Goal: Task Accomplishment & Management: Use online tool/utility

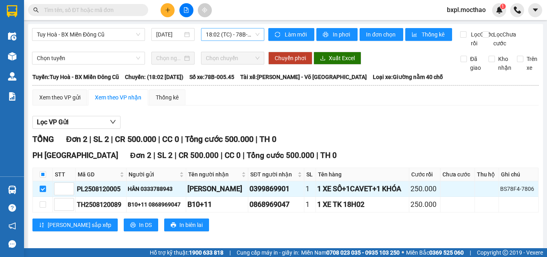
click at [228, 36] on span "18:02 (TC) - 78B-005.45" at bounding box center [233, 34] width 54 height 12
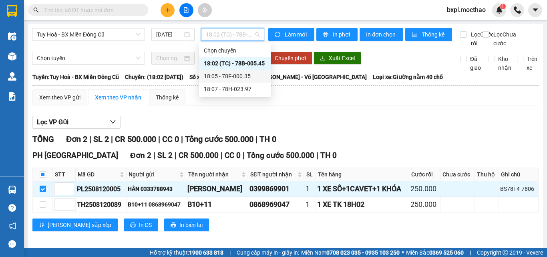
click at [238, 74] on div "18:05 - 78F-000.35" at bounding box center [235, 76] width 62 height 9
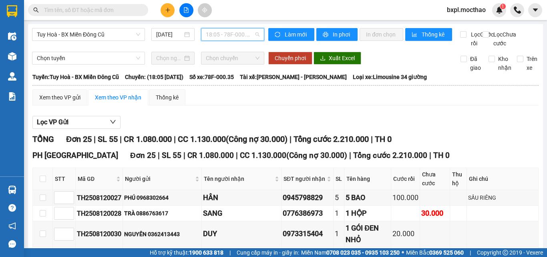
click at [220, 31] on span "18:05 - 78F-000.35" at bounding box center [233, 34] width 54 height 12
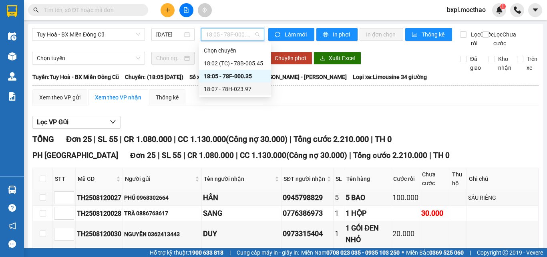
click at [237, 86] on div "18:07 - 78H-023.97" at bounding box center [235, 88] width 62 height 9
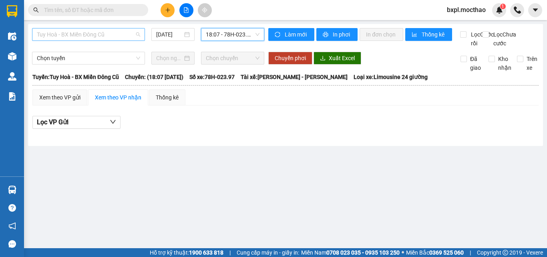
click at [112, 34] on span "Tuy Hoà - BX Miền Đông Cũ" at bounding box center [88, 34] width 103 height 12
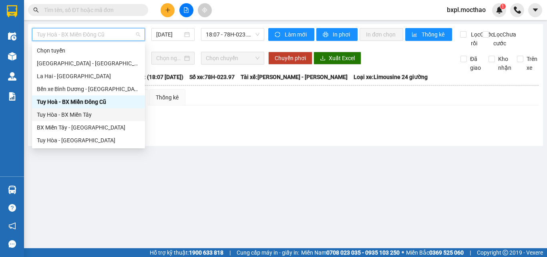
click at [75, 111] on div "Tuy Hòa - BX Miền Tây" at bounding box center [88, 114] width 103 height 9
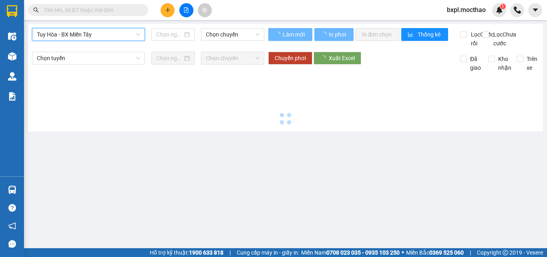
type input "[DATE]"
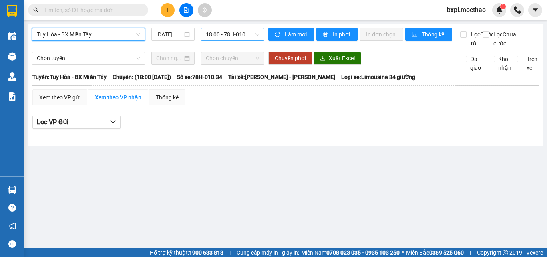
click at [231, 36] on span "18:00 - 78H-010.34" at bounding box center [233, 34] width 54 height 12
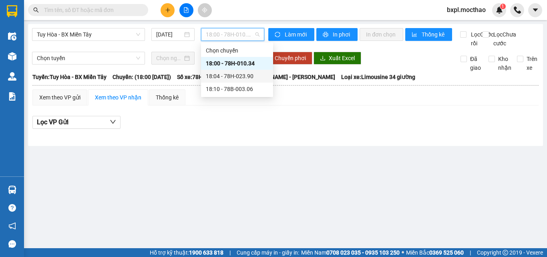
click at [238, 72] on div "18:04 - 78H-023.90" at bounding box center [237, 76] width 62 height 9
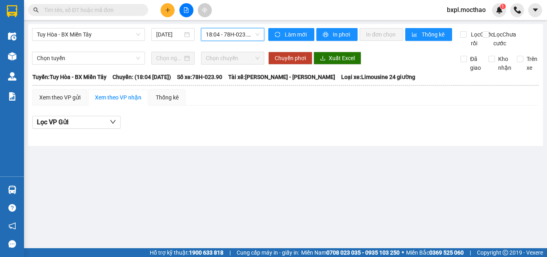
click at [239, 34] on span "18:04 - 78H-023.90" at bounding box center [233, 34] width 54 height 12
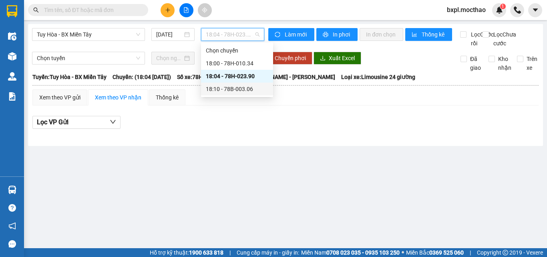
click at [235, 89] on div "18:10 - 78B-003.06" at bounding box center [237, 88] width 62 height 9
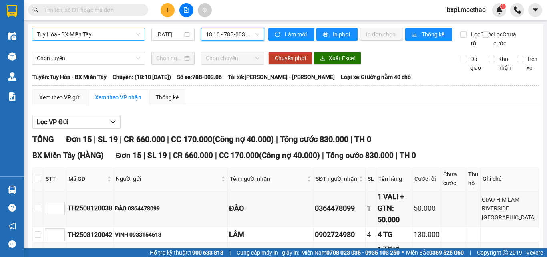
click at [102, 36] on span "Tuy Hòa - BX Miền Tây" at bounding box center [88, 34] width 103 height 12
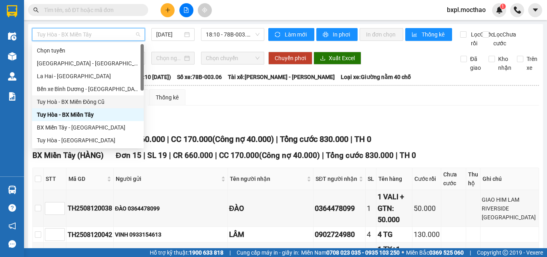
click at [73, 100] on div "Tuy Hoà - BX Miền Đông Cũ" at bounding box center [88, 101] width 102 height 9
type input "[DATE]"
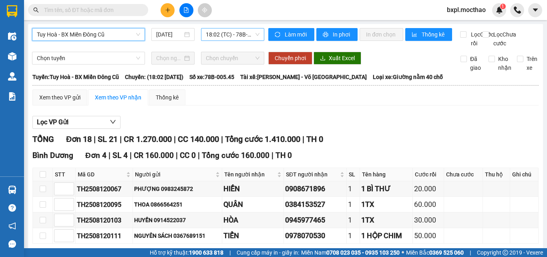
click at [240, 34] on span "18:02 (TC) - 78B-005.45" at bounding box center [233, 34] width 54 height 12
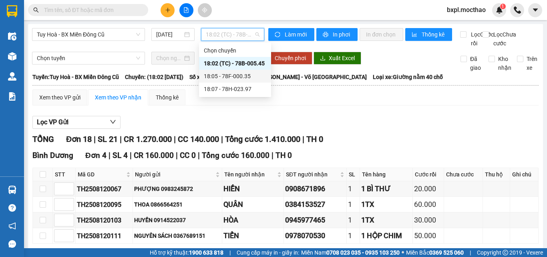
click at [242, 74] on div "18:05 - 78F-000.35" at bounding box center [235, 76] width 62 height 9
